Goal: Navigation & Orientation: Find specific page/section

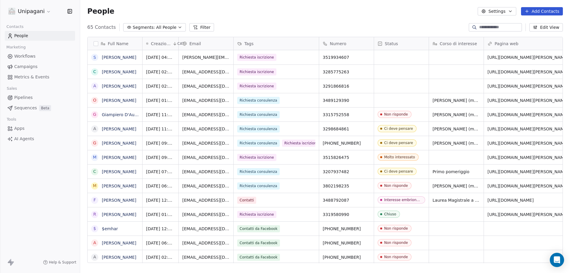
scroll to position [235, 486]
drag, startPoint x: 361, startPoint y: 98, endPoint x: 362, endPoint y: 101, distance: 4.0
click at [366, 99] on icon "grid" at bounding box center [366, 99] width 5 height 5
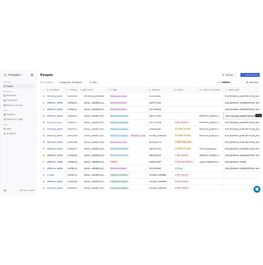
scroll to position [0, 34]
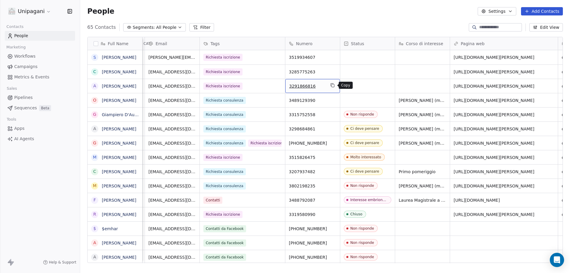
click at [333, 85] on icon "grid" at bounding box center [332, 85] width 5 height 5
click at [333, 72] on icon "grid" at bounding box center [332, 71] width 5 height 5
click at [333, 71] on icon "grid" at bounding box center [332, 71] width 5 height 5
click at [334, 57] on icon "grid" at bounding box center [332, 56] width 5 height 5
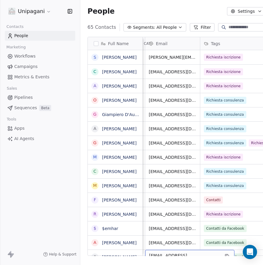
scroll to position [25, 0]
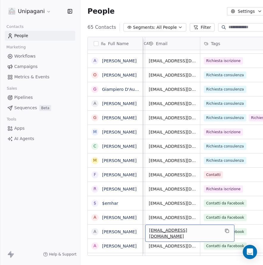
drag, startPoint x: 172, startPoint y: 252, endPoint x: 228, endPoint y: 244, distance: 56.9
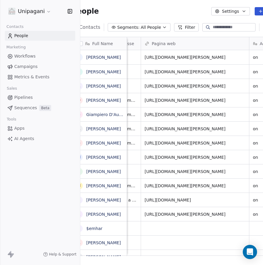
scroll to position [0, 328]
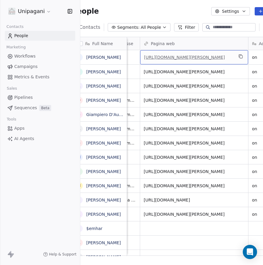
click at [184, 58] on link "[URL][DOMAIN_NAME][PERSON_NAME]" at bounding box center [184, 57] width 81 height 5
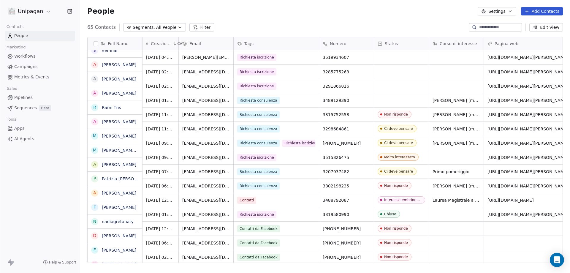
scroll to position [0, 0]
